Goal: Information Seeking & Learning: Learn about a topic

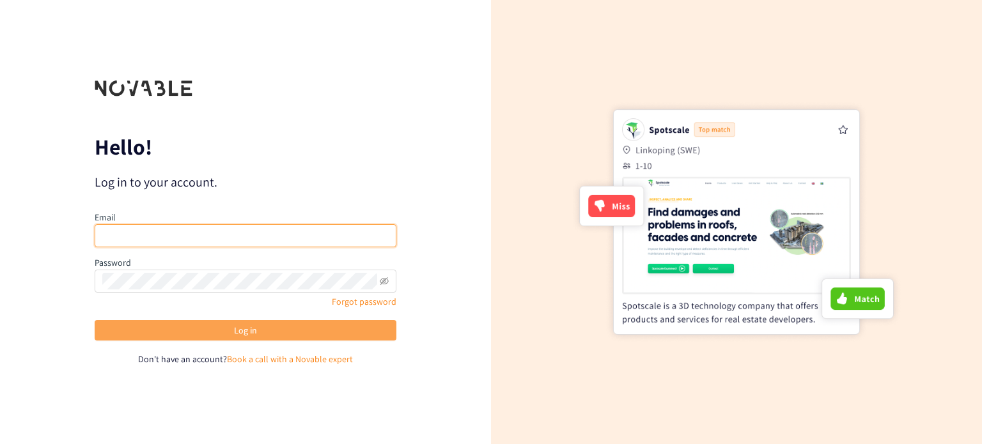
type input "[MEDICAL_DATA][EMAIL_ADDRESS][DOMAIN_NAME]"
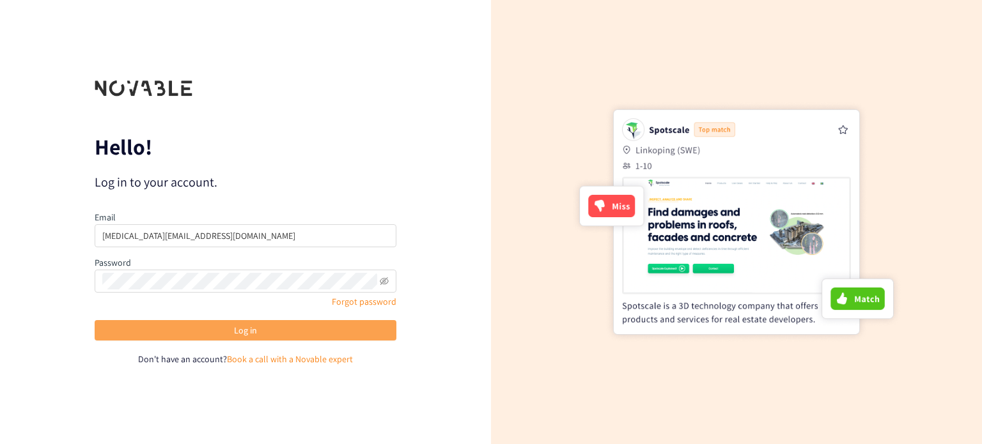
click at [256, 327] on span "Log in" at bounding box center [245, 331] width 23 height 14
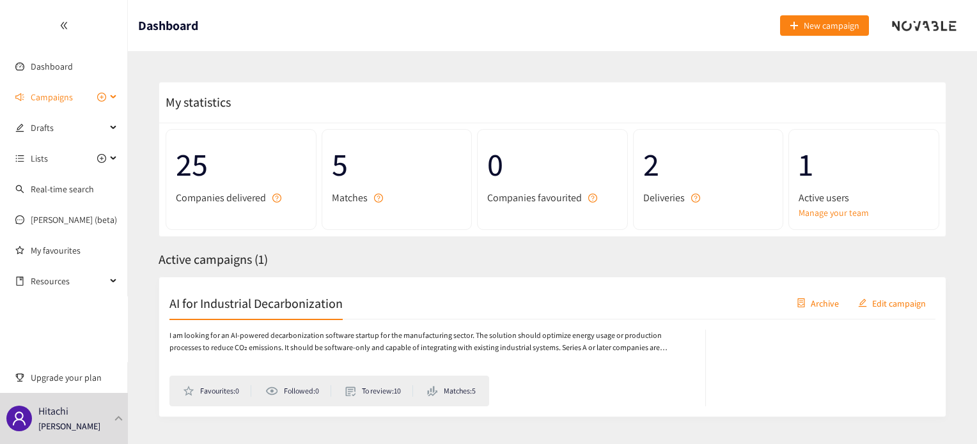
click at [75, 98] on span "Campaigns" at bounding box center [68, 97] width 75 height 26
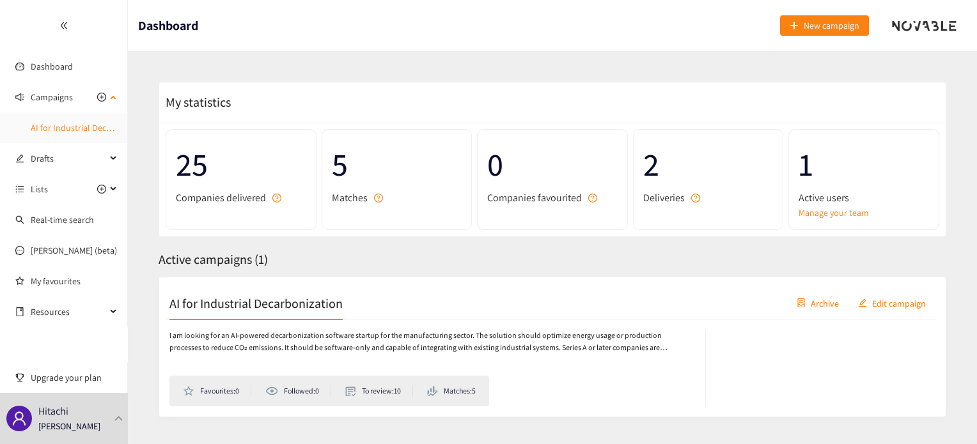
click at [75, 122] on link "AI for Industrial Decarbonization" at bounding box center [93, 128] width 124 height 12
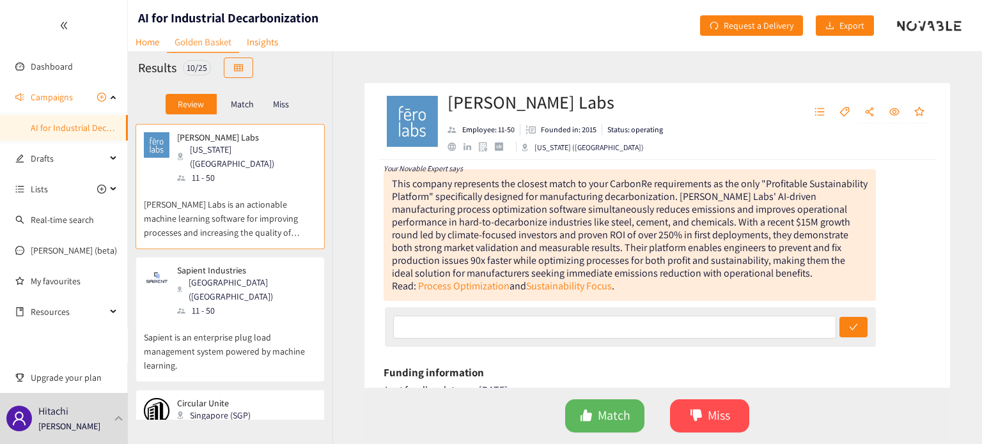
scroll to position [170, 0]
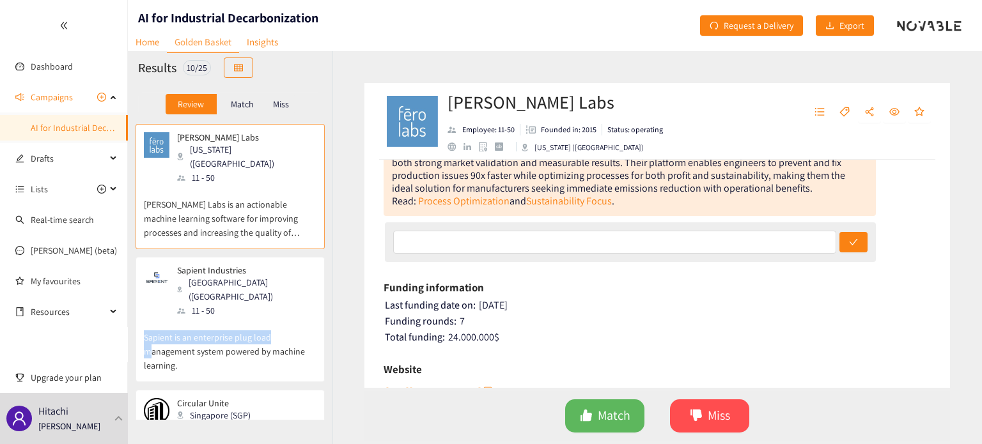
click at [278, 290] on div "Sapient Industries [GEOGRAPHIC_DATA] ([GEOGRAPHIC_DATA]) 11 - 50 Sapient is an …" at bounding box center [230, 323] width 173 height 116
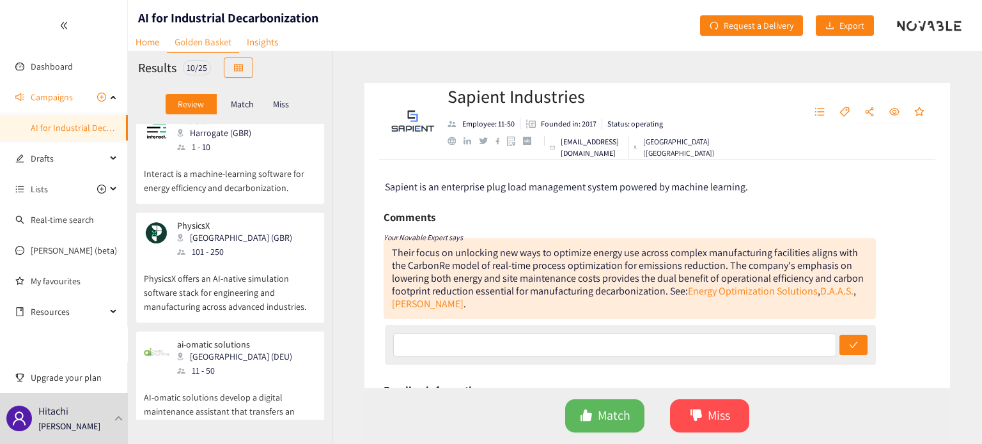
scroll to position [422, 0]
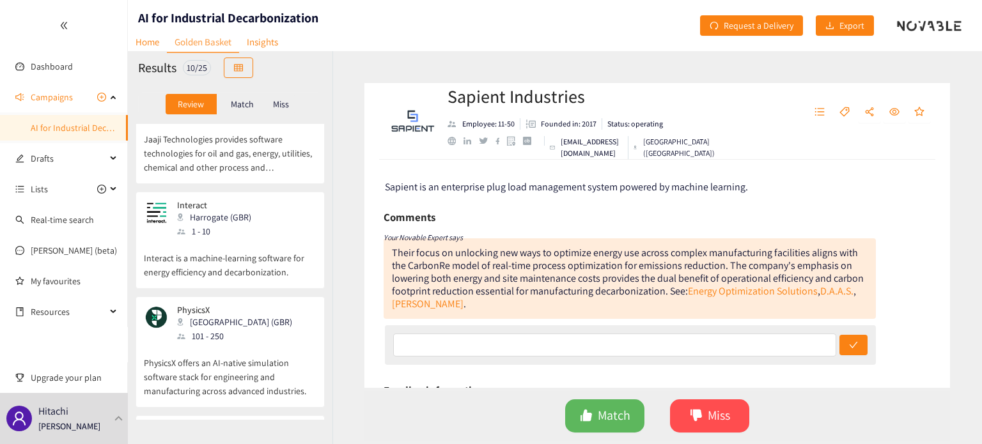
click at [247, 347] on p "PhysicsX offers an AI-native simulation software stack for engineering and manu…" at bounding box center [230, 370] width 173 height 55
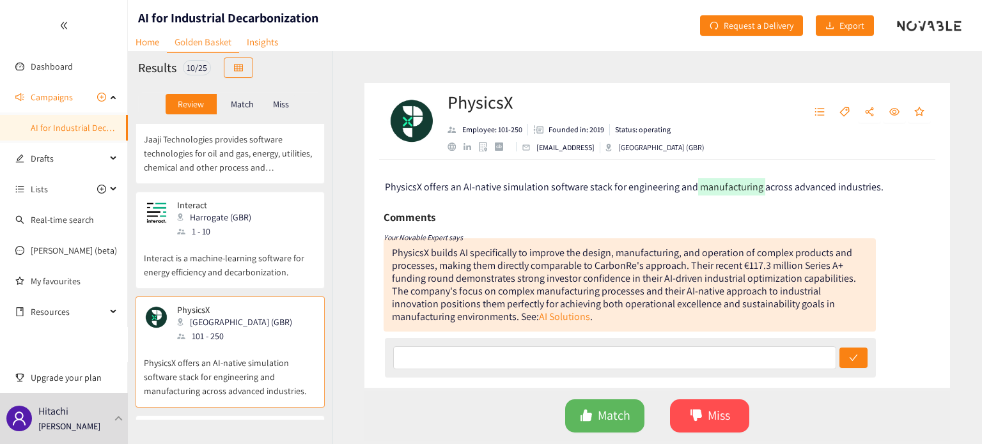
click at [468, 109] on h2 "PhysicsX" at bounding box center [576, 103] width 257 height 26
copy h2 "PhysicsX"
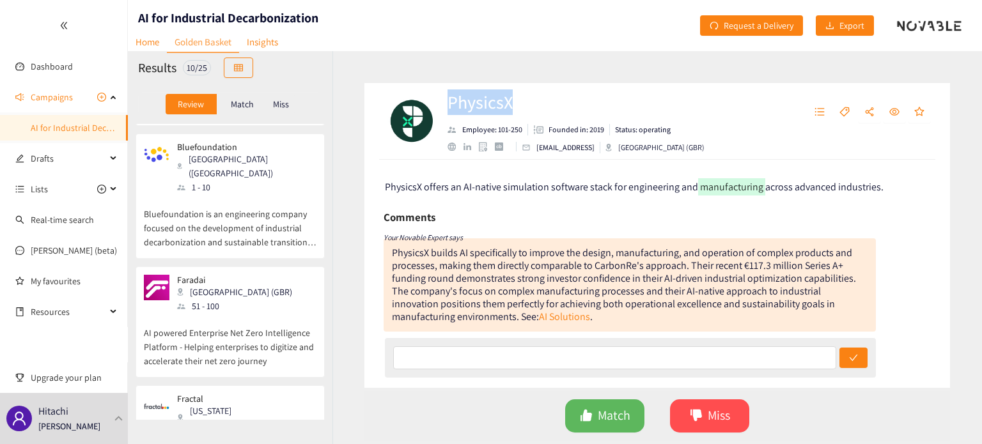
scroll to position [848, 0]
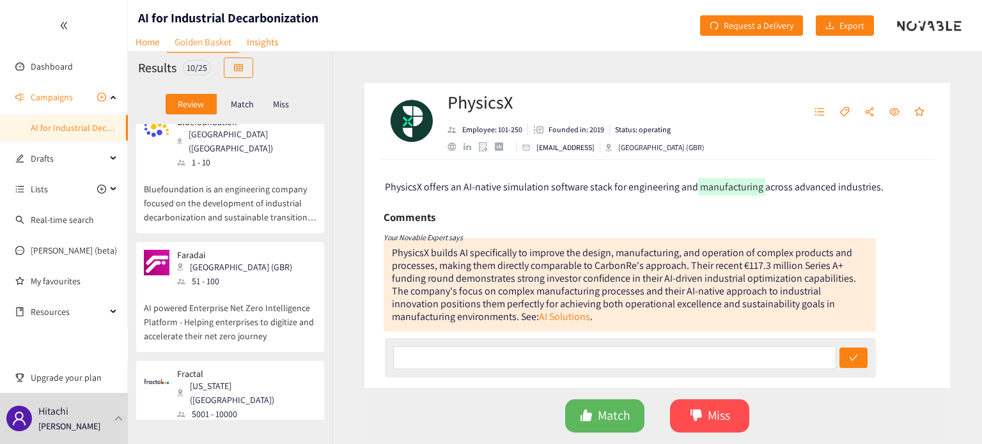
click at [288, 369] on div "Fractal [US_STATE] ([GEOGRAPHIC_DATA]) 5001 - 10000" at bounding box center [230, 395] width 173 height 52
